Goal: Task Accomplishment & Management: Manage account settings

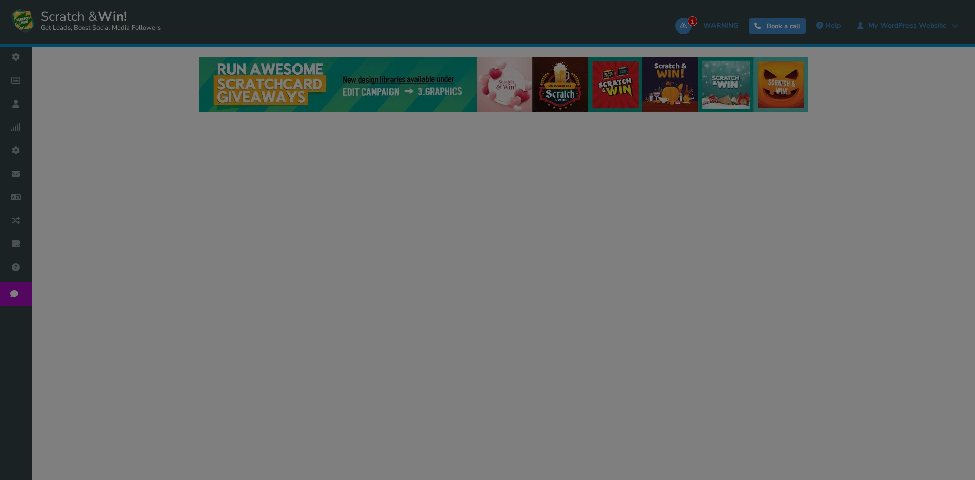
select select "21003"
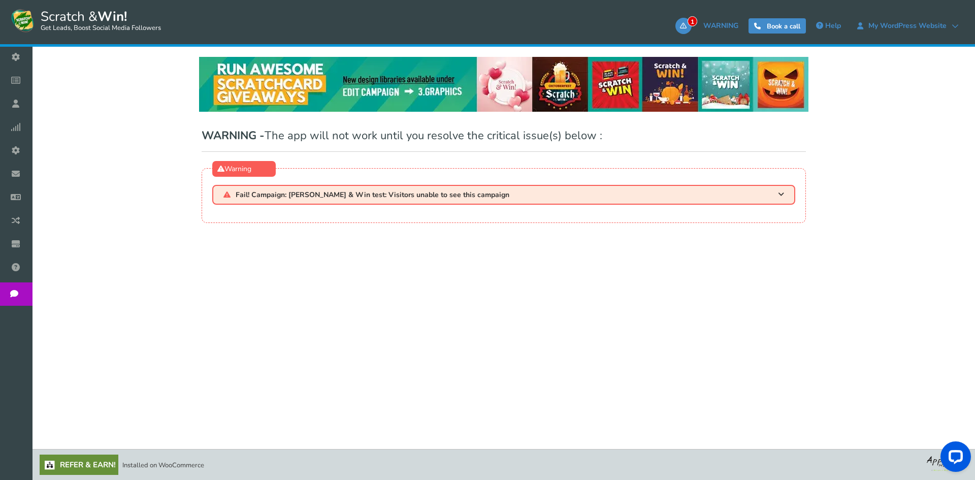
click at [707, 166] on div "WARNING - The app will not work until you resolve the critical issue(s) below :…" at bounding box center [504, 178] width 630 height 120
click at [445, 194] on span "Fail! Campaign: [PERSON_NAME] & Win test: Visitors unable to see this campaign" at bounding box center [373, 195] width 274 height 8
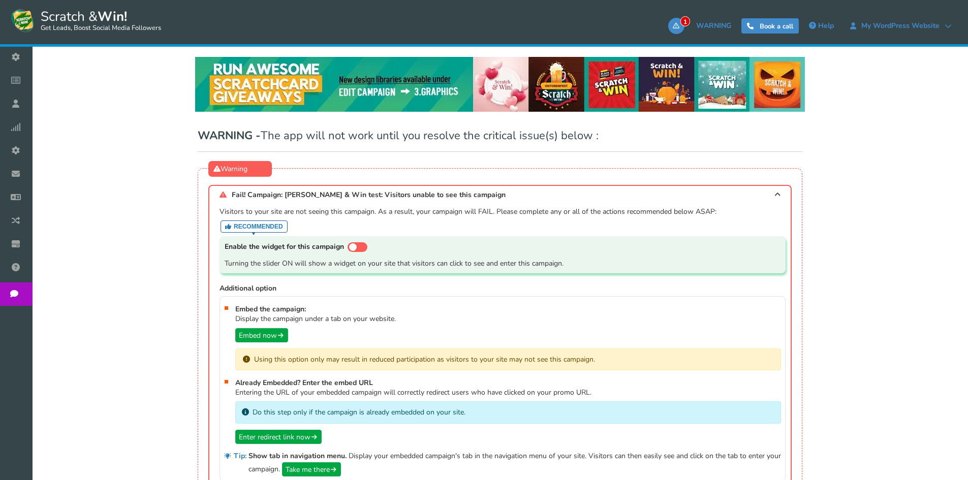
click at [518, 281] on div "Visitors to your site are not seeing this campaign. As a result, your campaign …" at bounding box center [502, 370] width 566 height 326
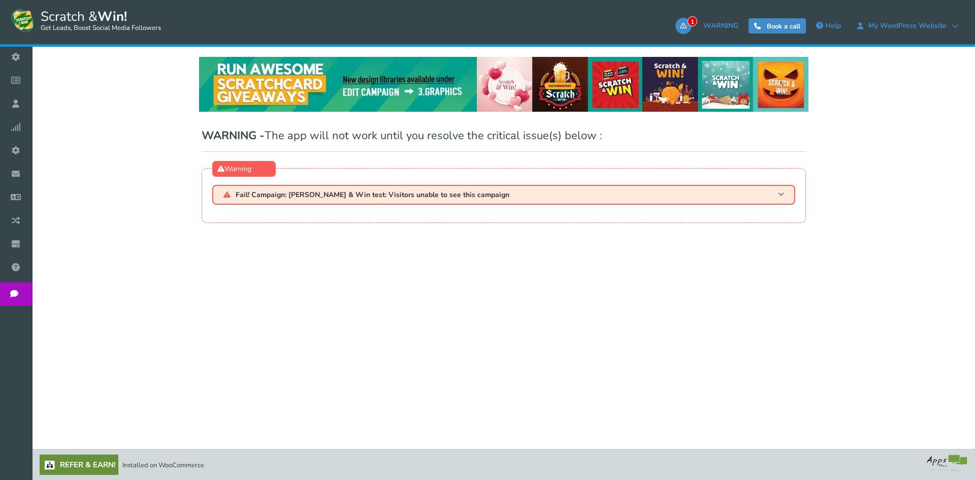
click at [501, 197] on h3 "Fail! Campaign: [PERSON_NAME] & Win test: Visitors unable to see this campaign" at bounding box center [503, 195] width 583 height 20
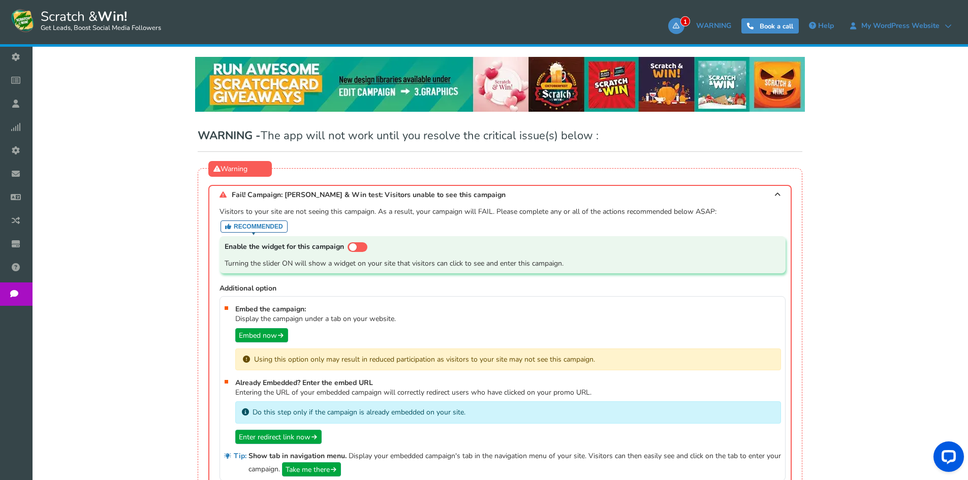
click at [511, 273] on div "Enable the widget for this campaign Turning the slider ON will show a widget on…" at bounding box center [502, 254] width 566 height 37
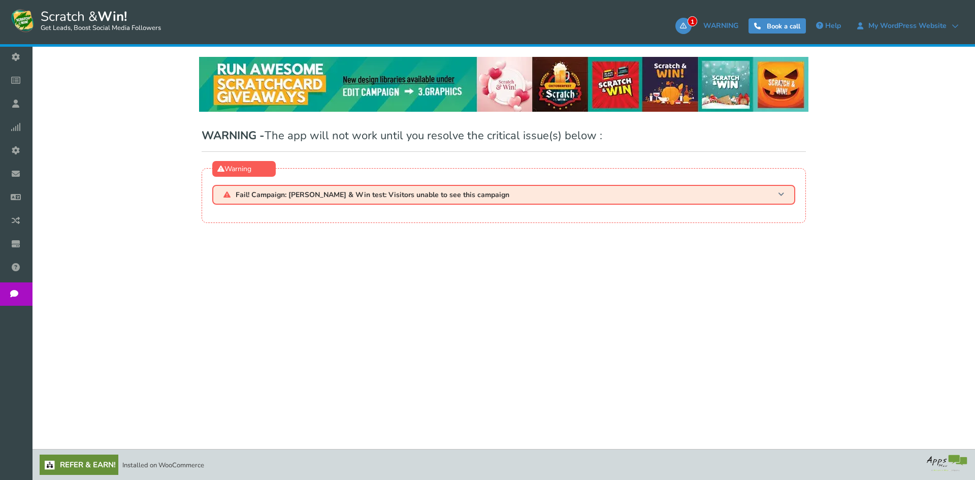
click at [417, 203] on h3 "Fail! Campaign: [PERSON_NAME] & Win test: Visitors unable to see this campaign" at bounding box center [503, 195] width 583 height 20
